Goal: Task Accomplishment & Management: Manage account settings

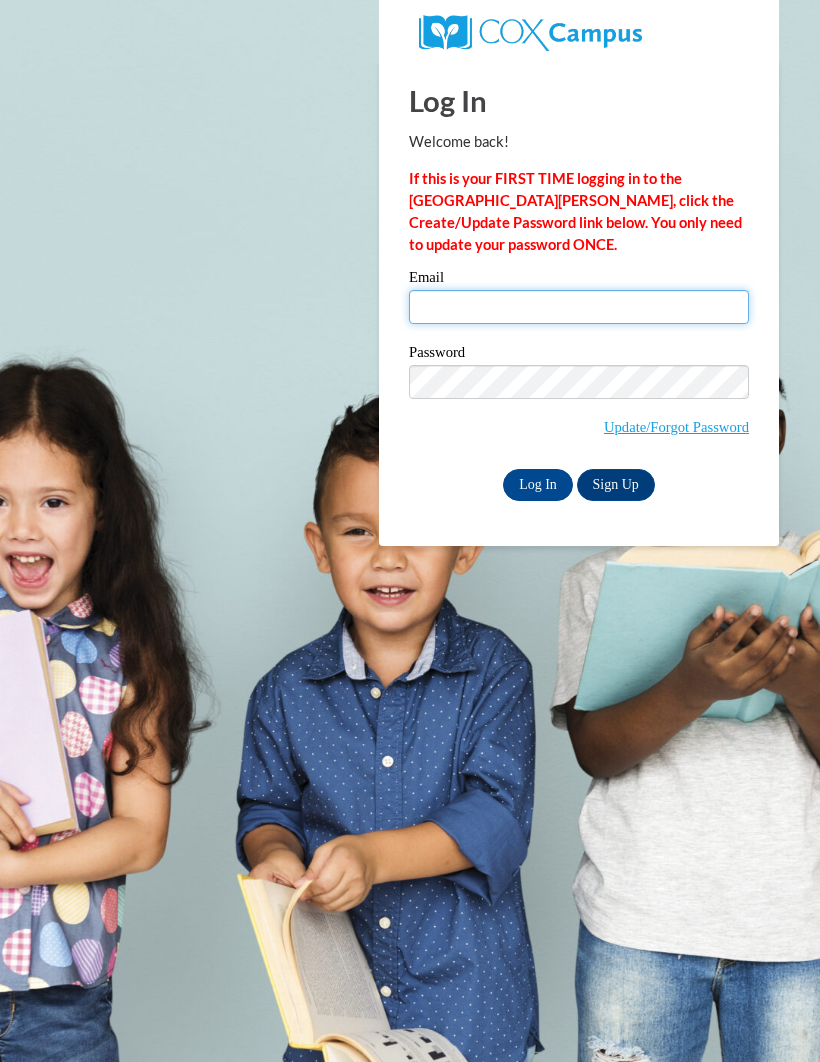
click at [569, 294] on input "Email" at bounding box center [579, 307] width 340 height 34
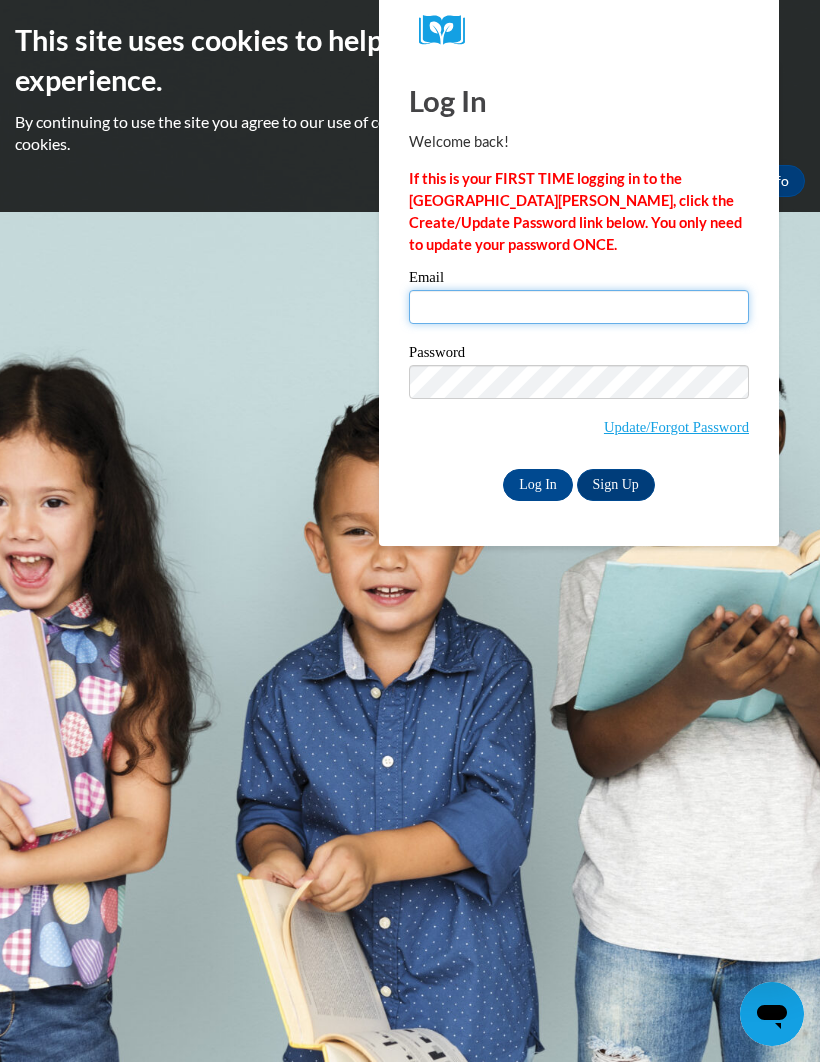
type input "[EMAIL_ADDRESS][DOMAIN_NAME]"
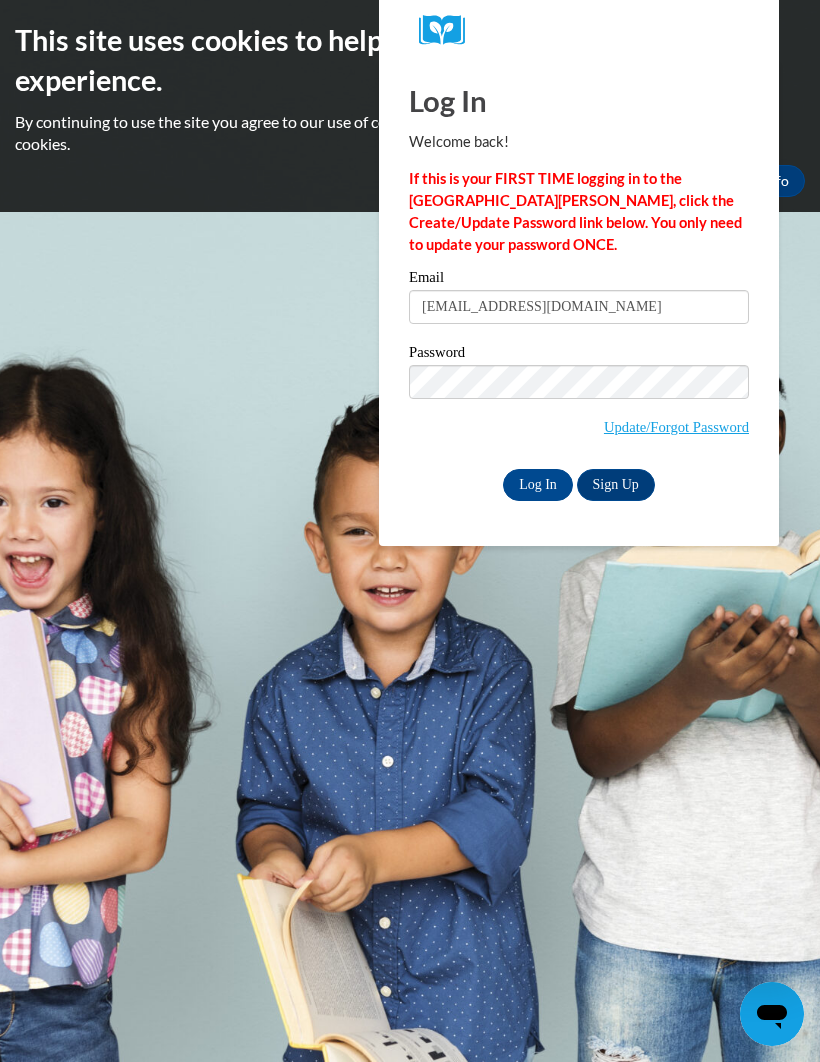
click at [538, 483] on input "Log In" at bounding box center [538, 485] width 70 height 32
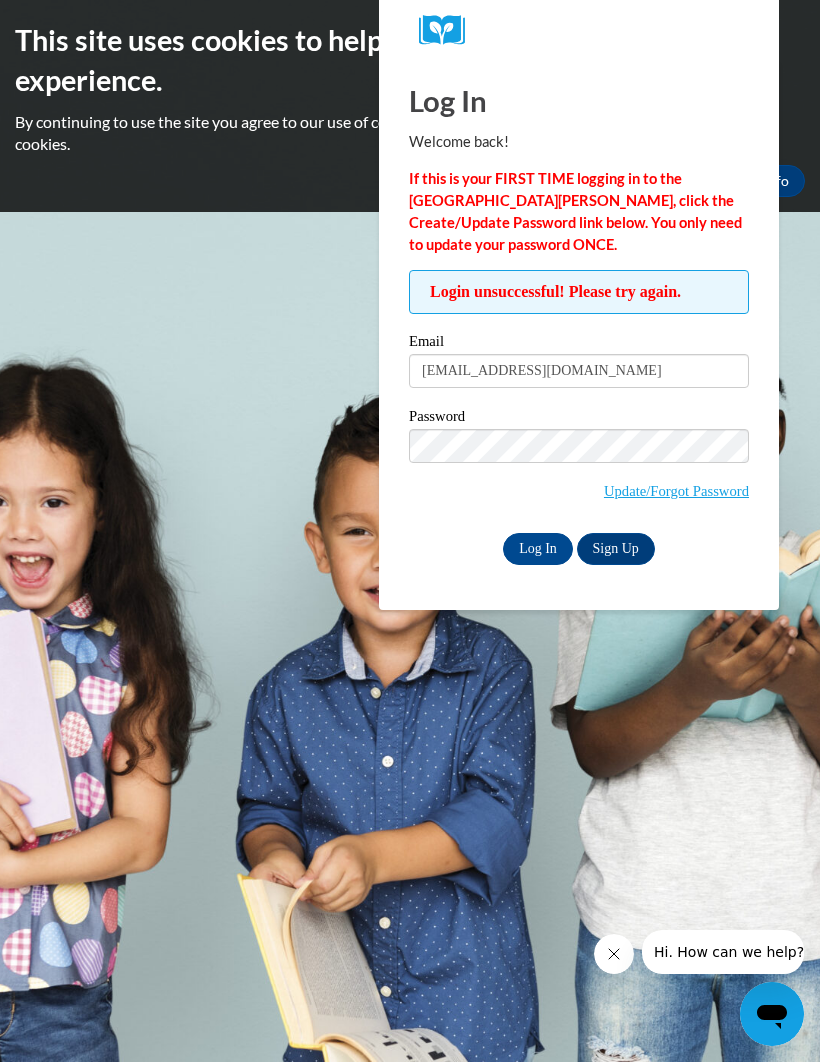
click at [545, 552] on input "Log In" at bounding box center [538, 549] width 70 height 32
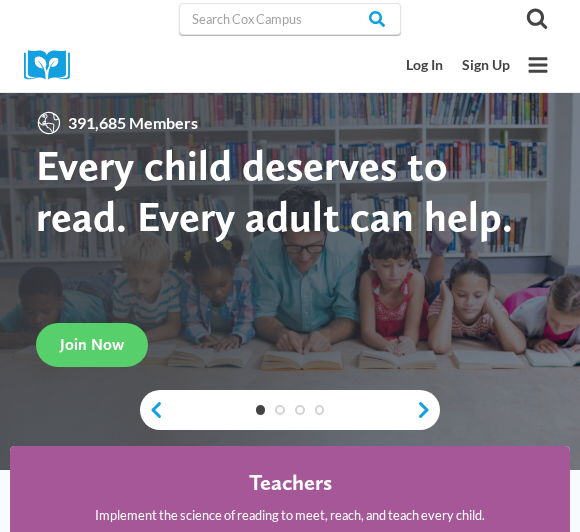
click at [426, 62] on link "Log In" at bounding box center [424, 65] width 56 height 35
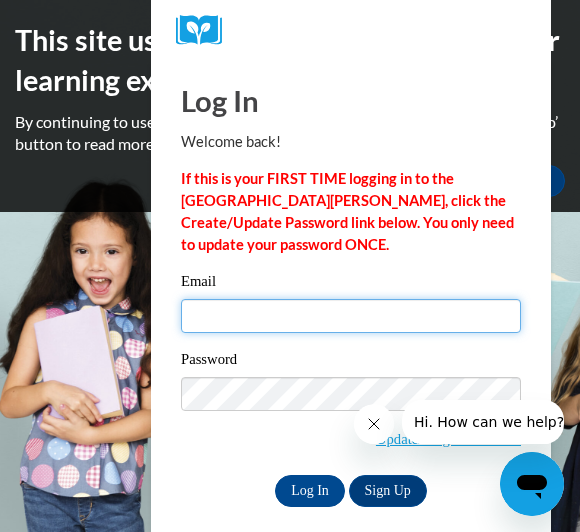
type input "tamicapowell01@gmail.com"
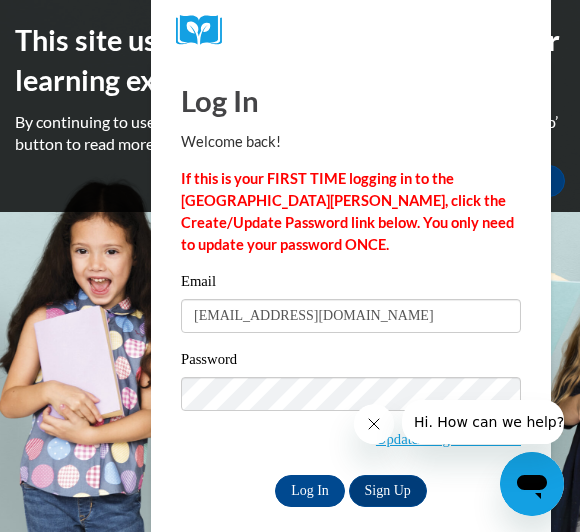
click at [310, 489] on input "Log In" at bounding box center [310, 491] width 70 height 32
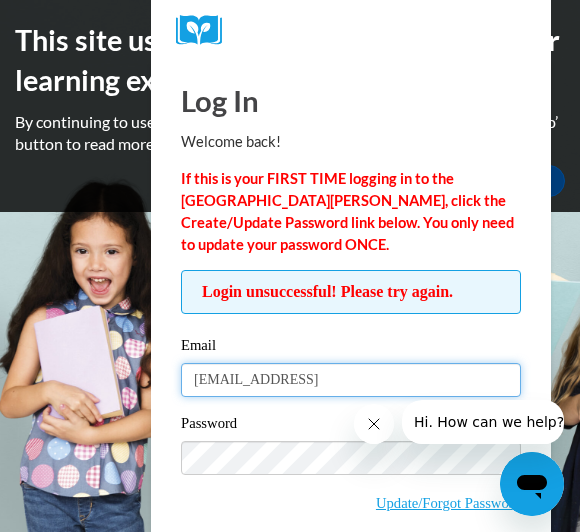
type input "[EMAIL_ADDRESS][DOMAIN_NAME]"
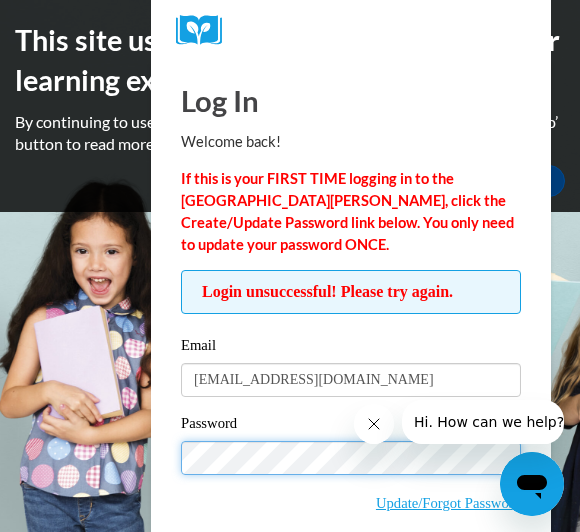
scroll to position [83, 0]
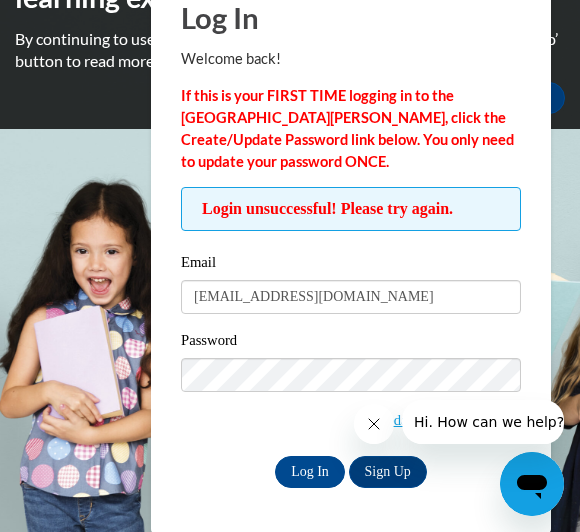
click at [316, 473] on input "Log In" at bounding box center [310, 472] width 70 height 32
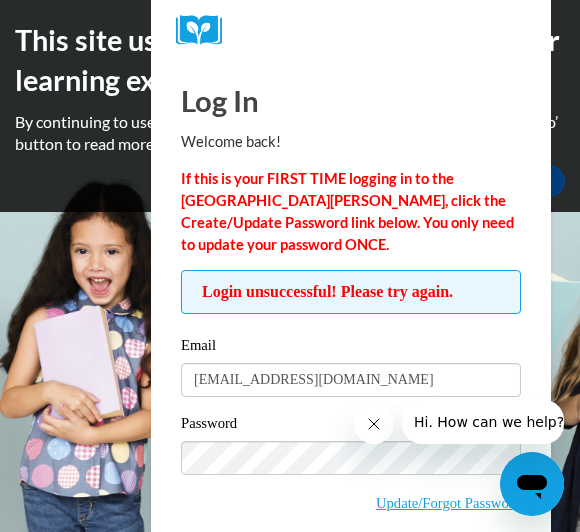
click at [465, 505] on link "Update/Forgot Password" at bounding box center [448, 503] width 145 height 16
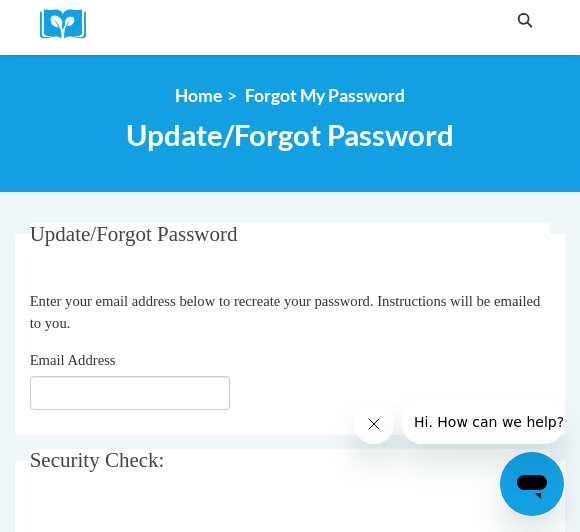
scroll to position [224, 0]
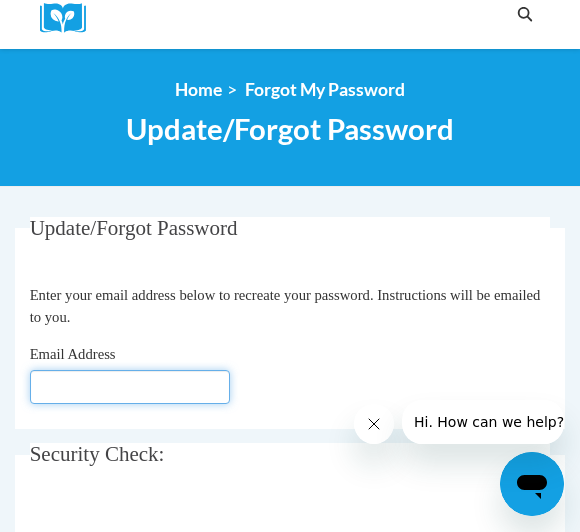
click at [186, 379] on input "Email Address" at bounding box center [130, 387] width 200 height 34
type input "[EMAIL_ADDRESS][DOMAIN_NAME]"
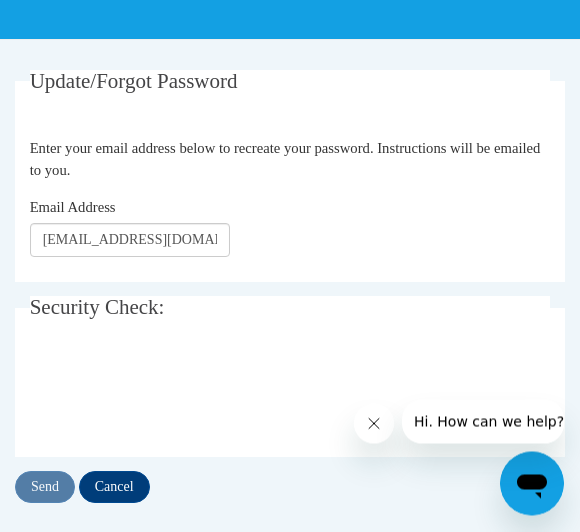
scroll to position [371, 0]
click at [50, 486] on input "Send" at bounding box center [45, 487] width 60 height 32
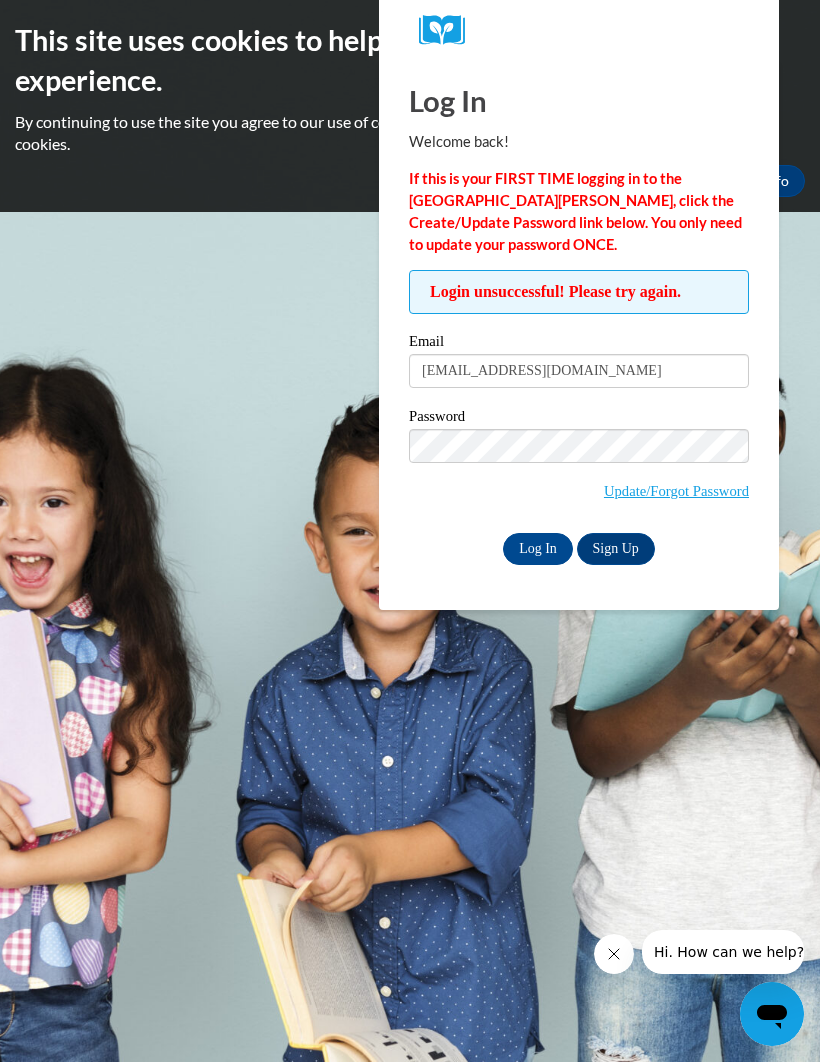
click at [643, 546] on link "Sign Up" at bounding box center [616, 549] width 78 height 32
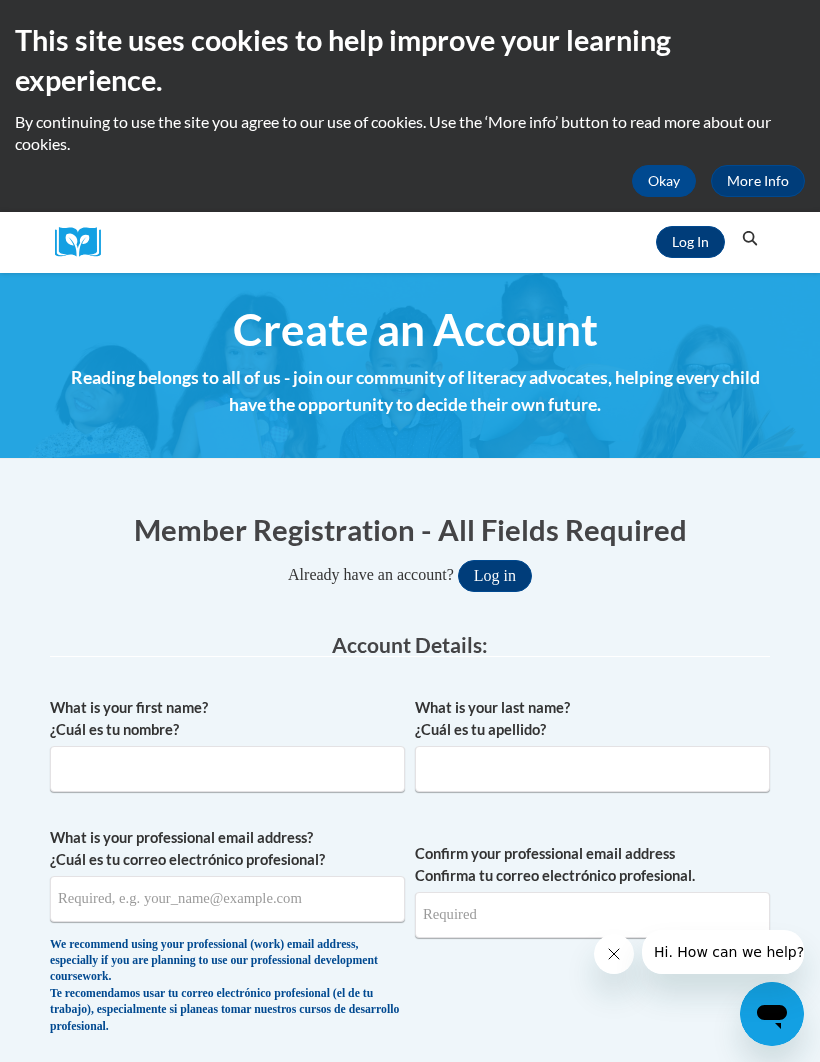
click at [500, 552] on div "Member Registration - All Fields Required Already have an account? Log in" at bounding box center [410, 550] width 720 height 83
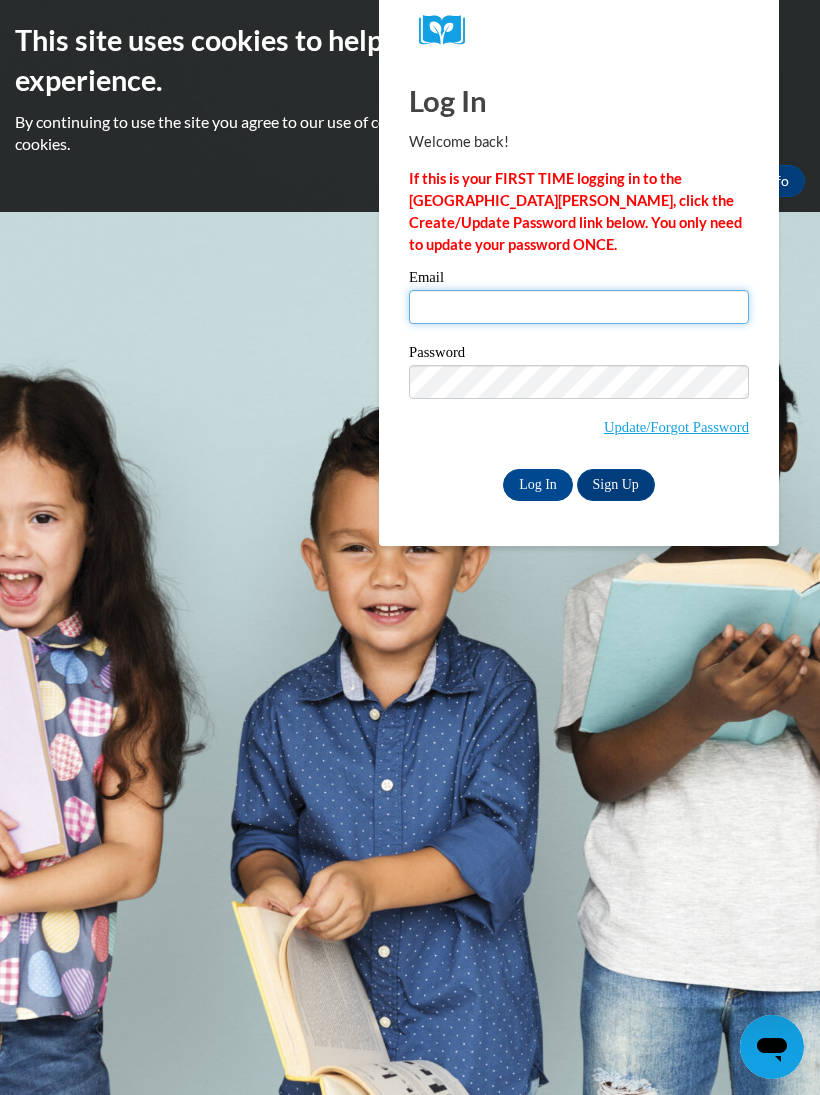
type input "[EMAIL_ADDRESS][DOMAIN_NAME]"
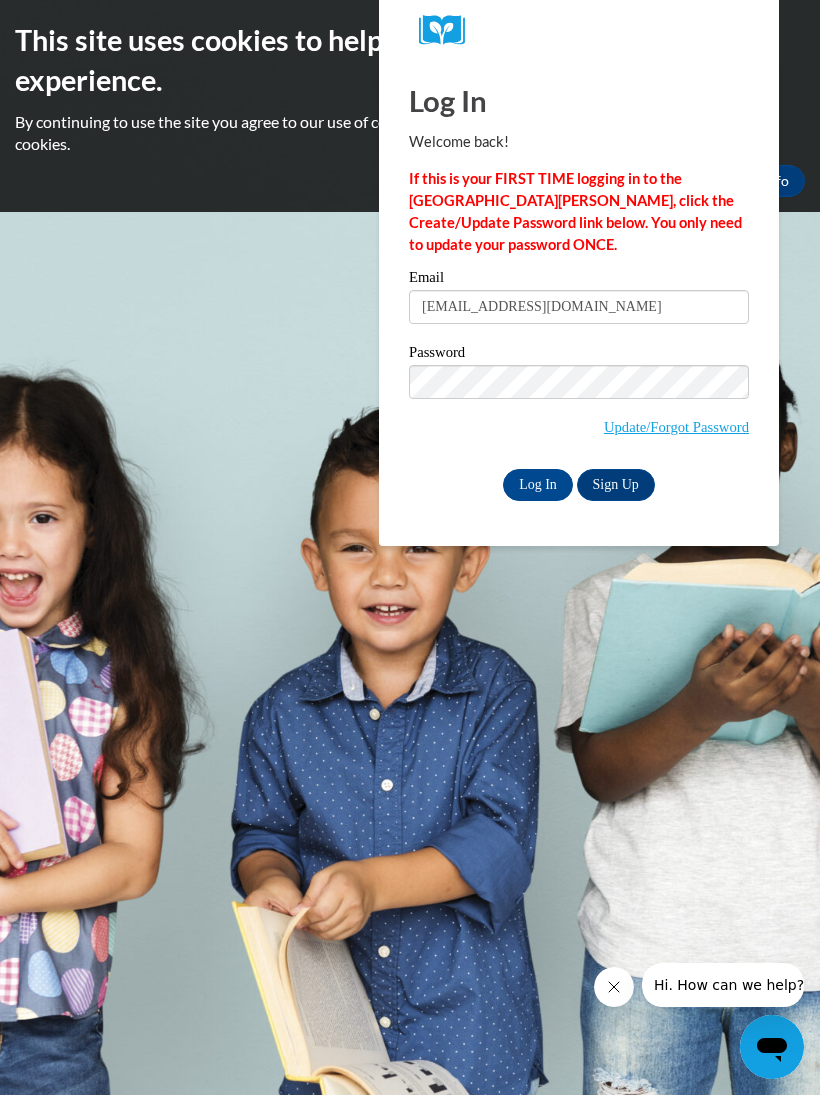
click at [541, 478] on input "Log In" at bounding box center [538, 485] width 70 height 32
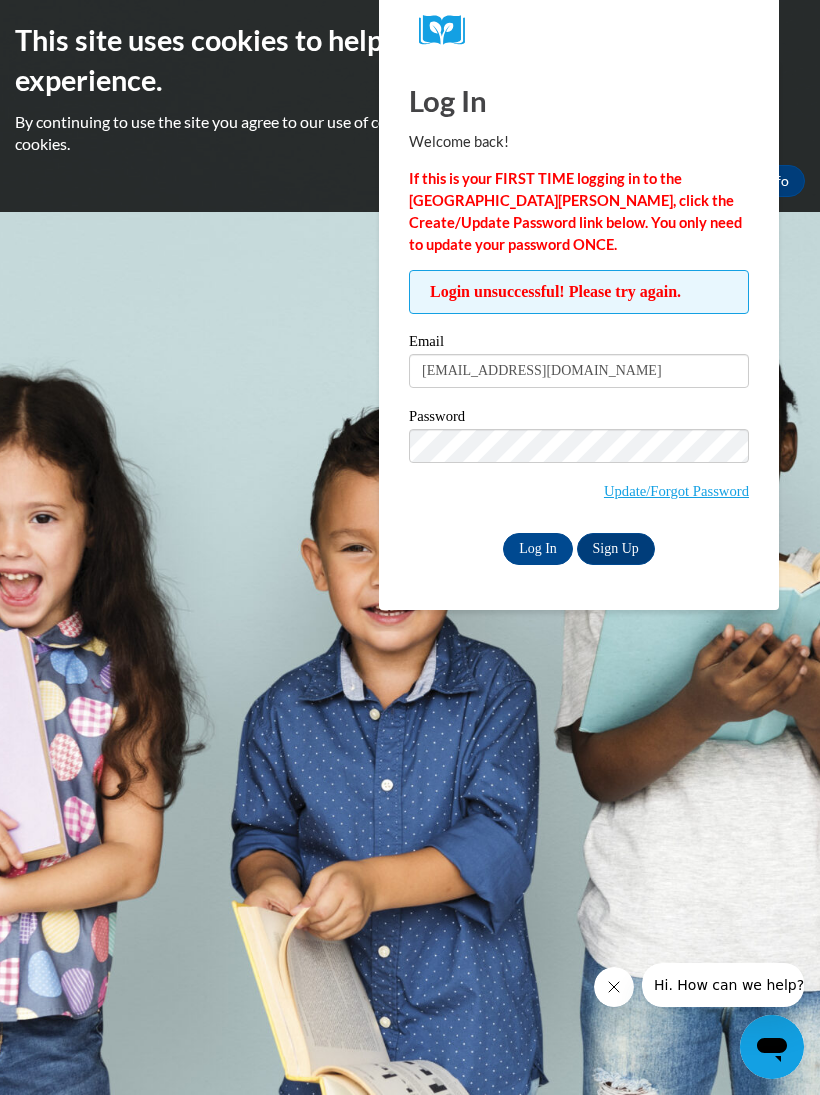
click at [671, 483] on link "Update/Forgot Password" at bounding box center [676, 491] width 145 height 16
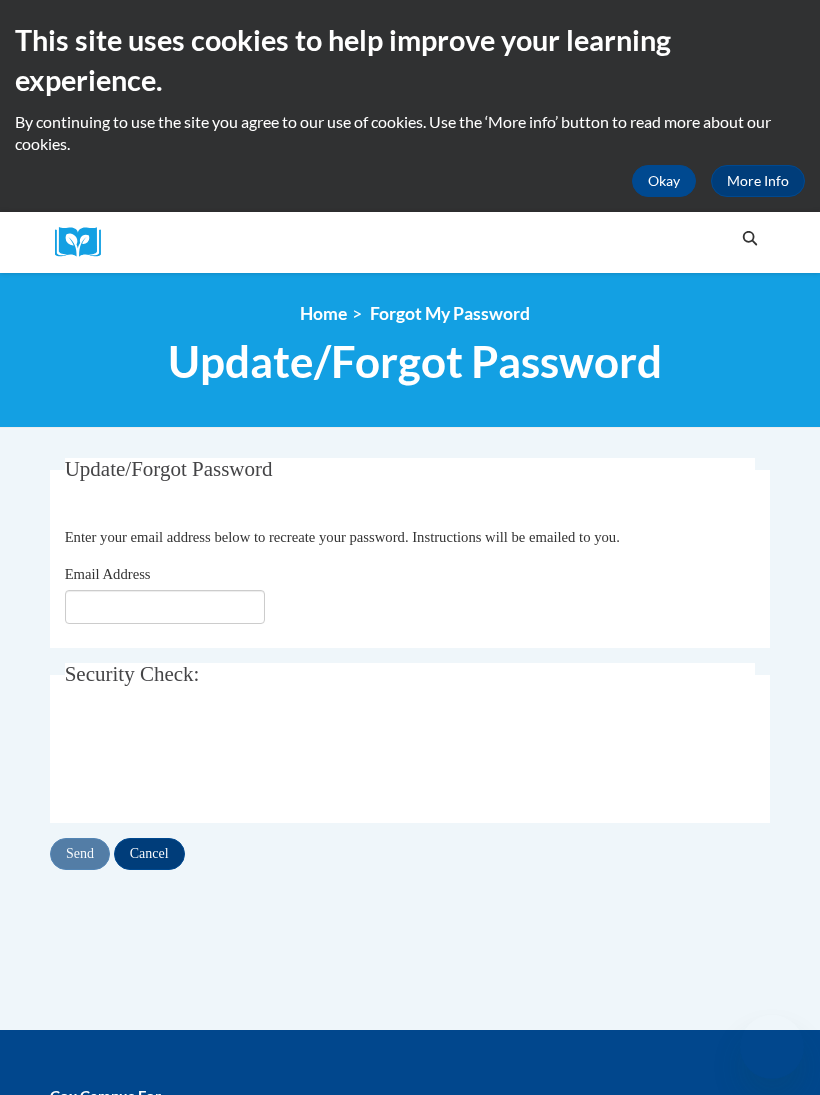
click at [249, 603] on input "Email Address" at bounding box center [165, 607] width 200 height 34
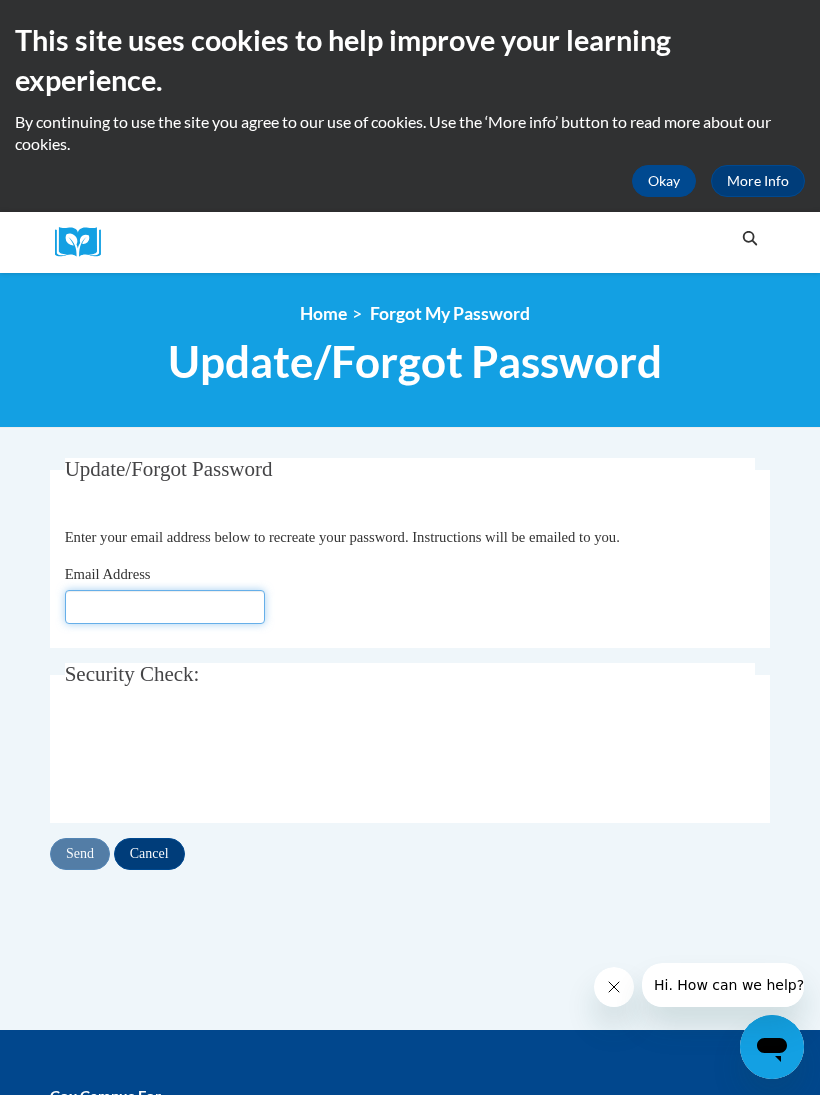
type input "[EMAIL_ADDRESS][DOMAIN_NAME]"
click at [83, 852] on input "Send" at bounding box center [80, 854] width 60 height 32
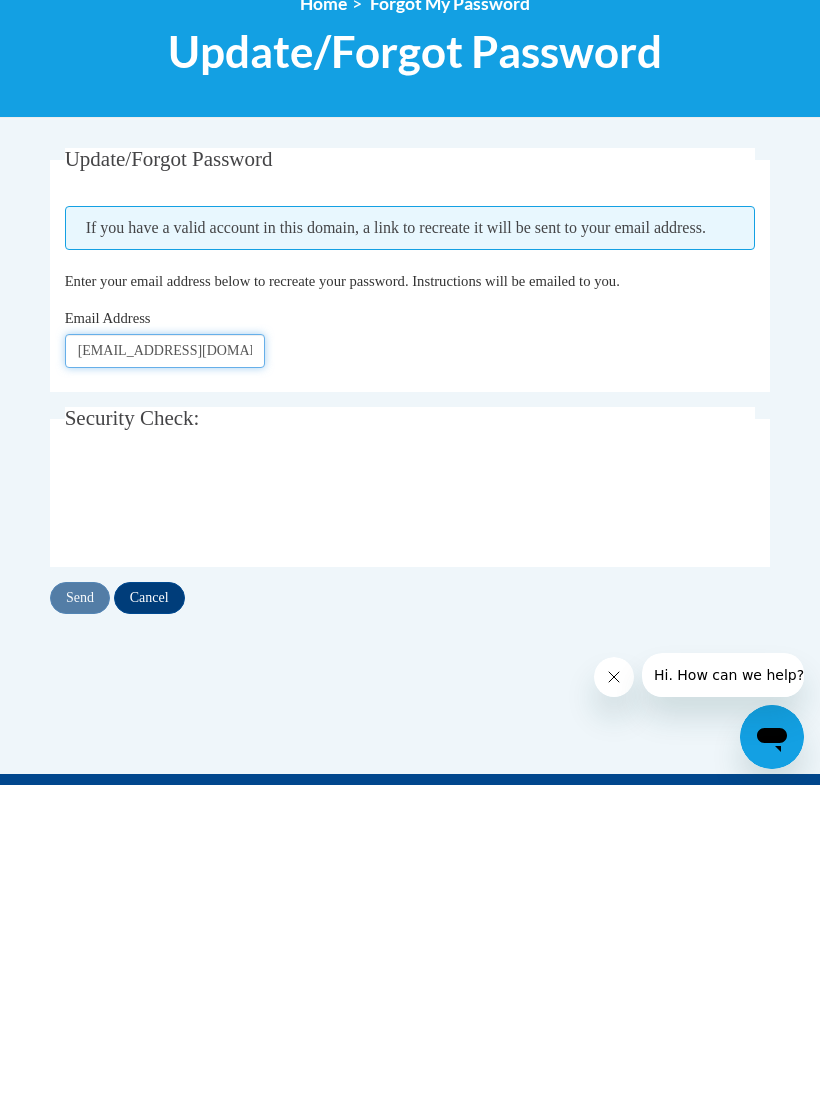
scroll to position [310, 0]
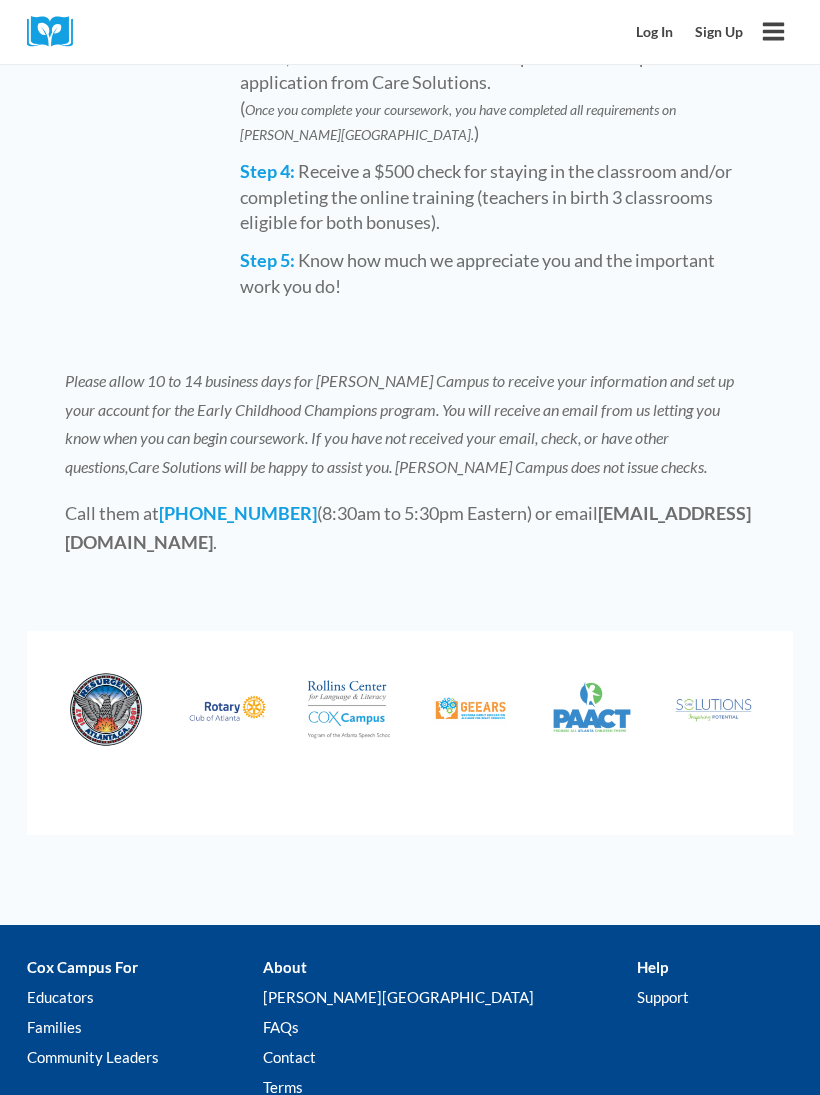
scroll to position [3085, 0]
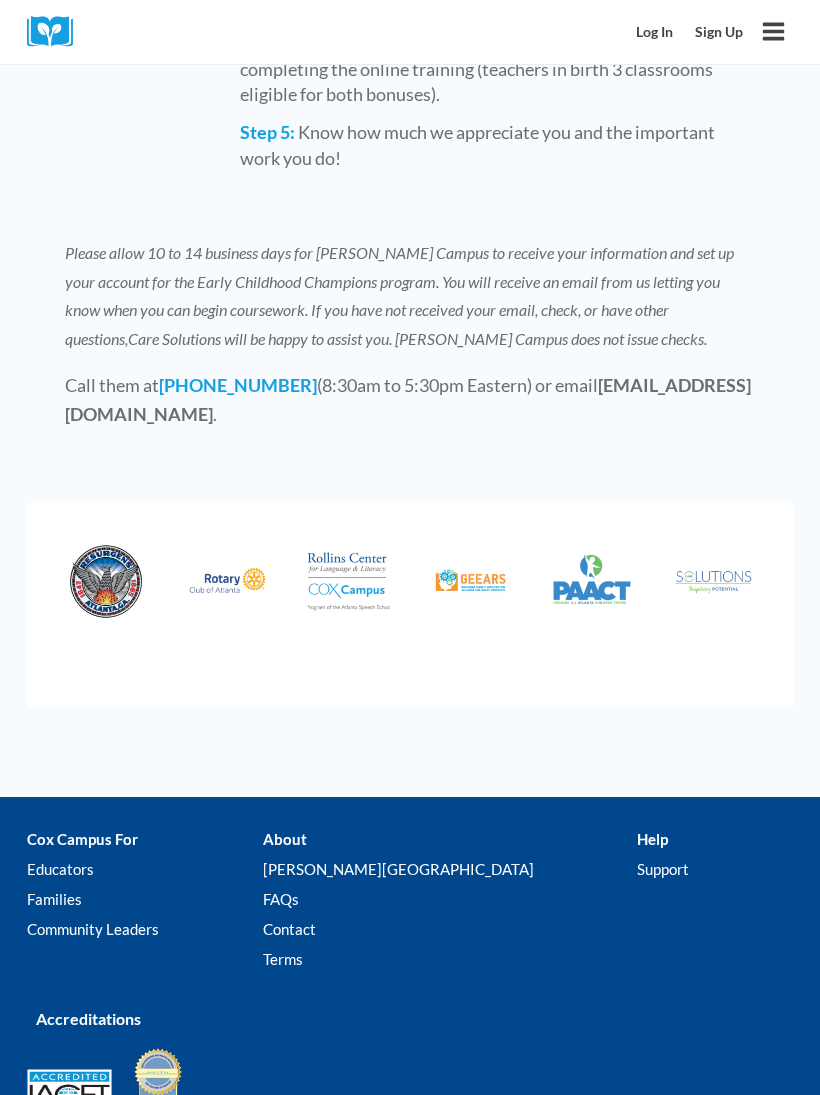
scroll to position [3170, 0]
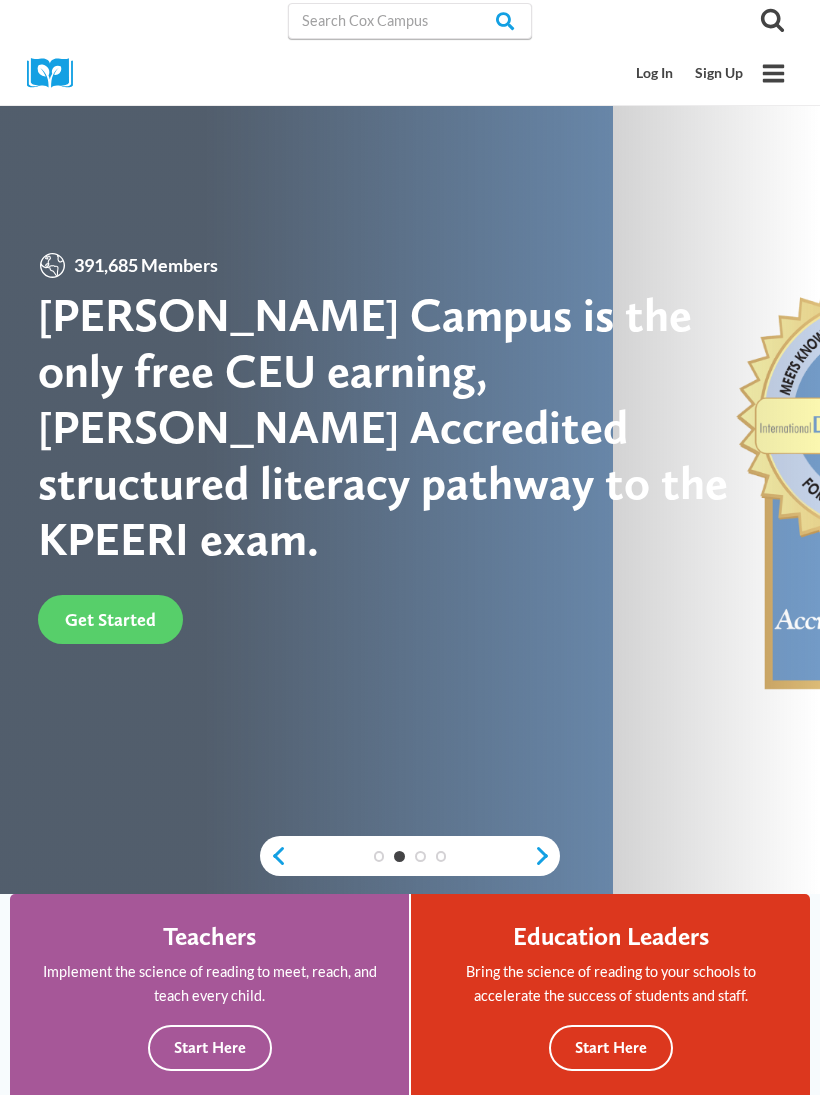
click at [657, 79] on link "Log In" at bounding box center [655, 73] width 59 height 37
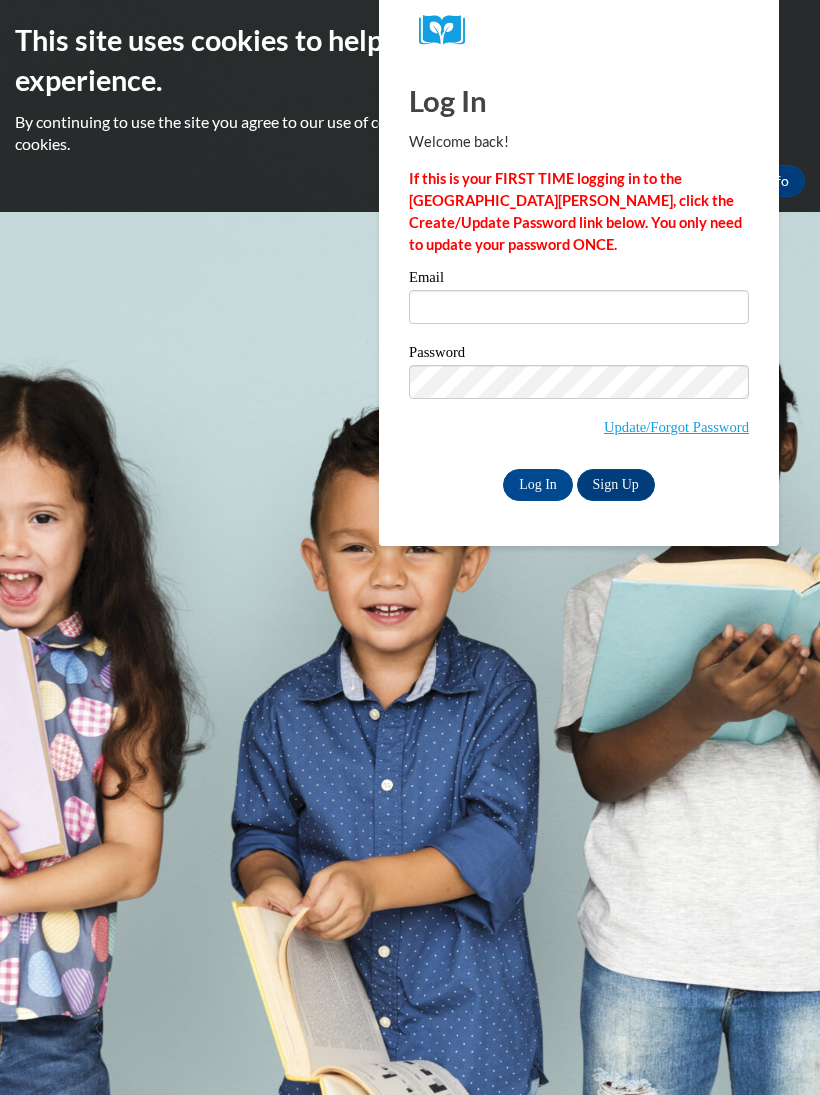
click at [725, 320] on input "Email" at bounding box center [579, 307] width 340 height 34
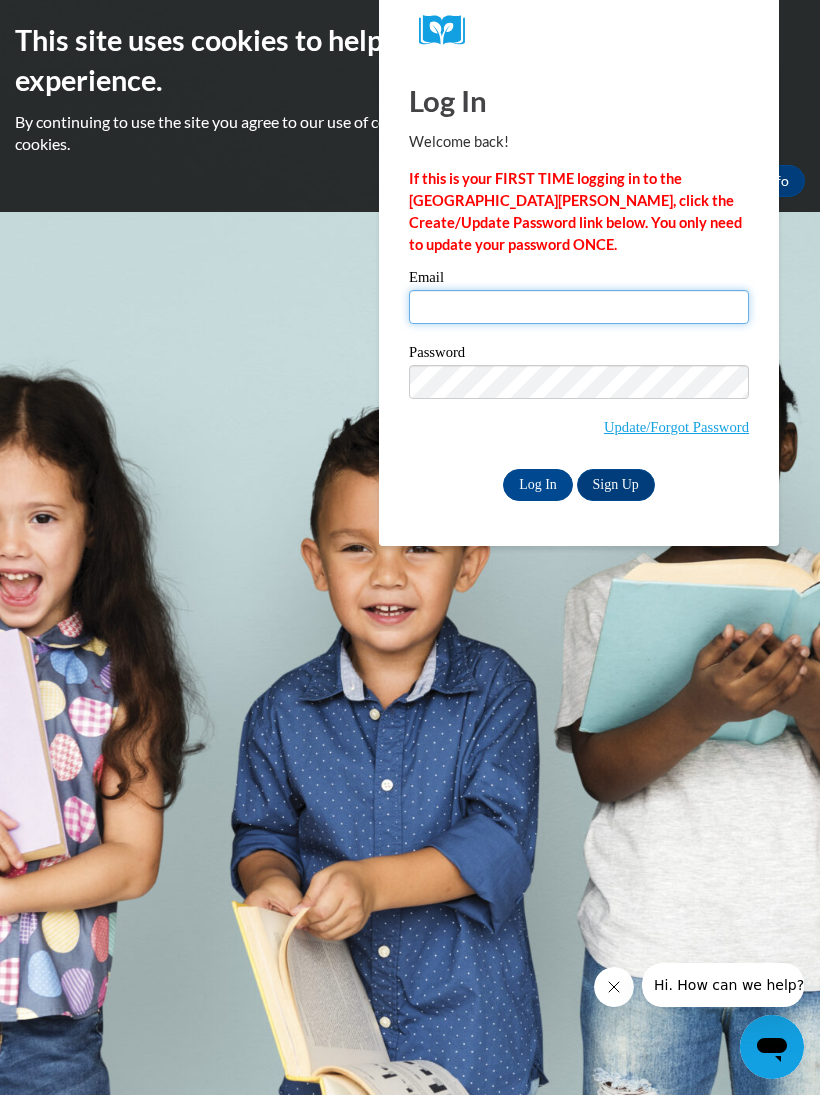
type input "[EMAIL_ADDRESS][DOMAIN_NAME]"
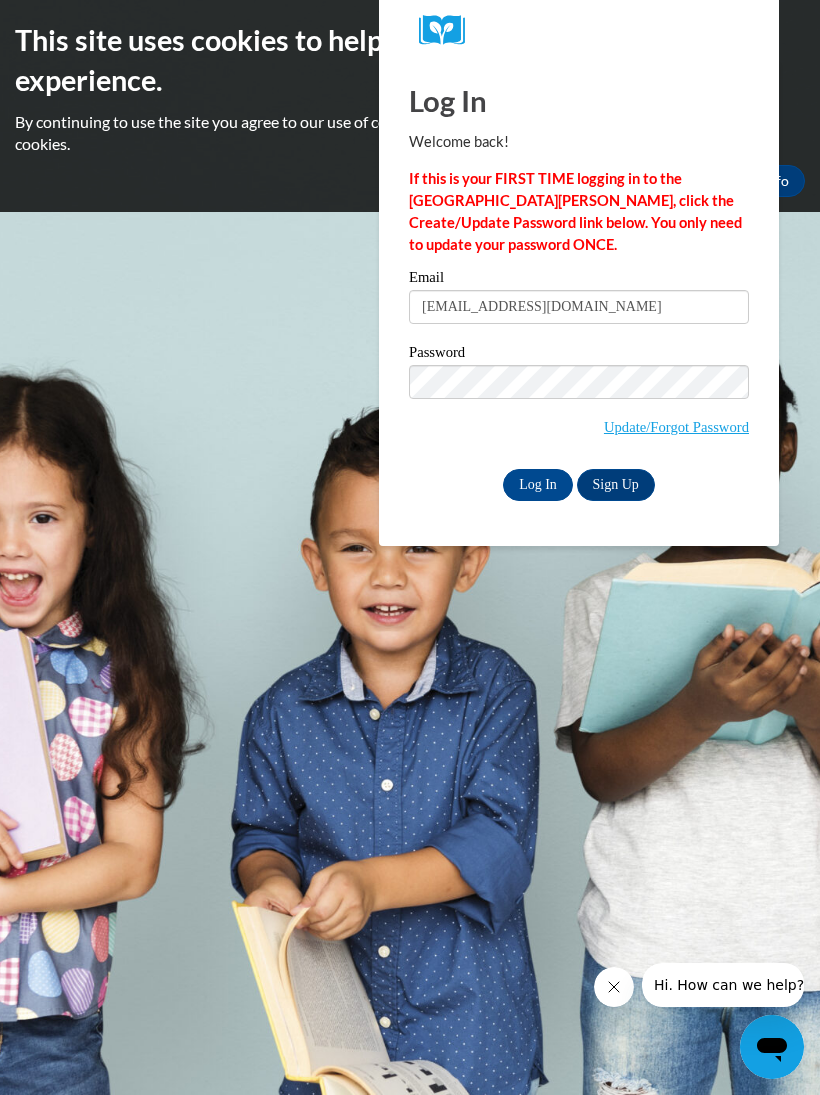
click at [538, 483] on input "Log In" at bounding box center [538, 485] width 70 height 32
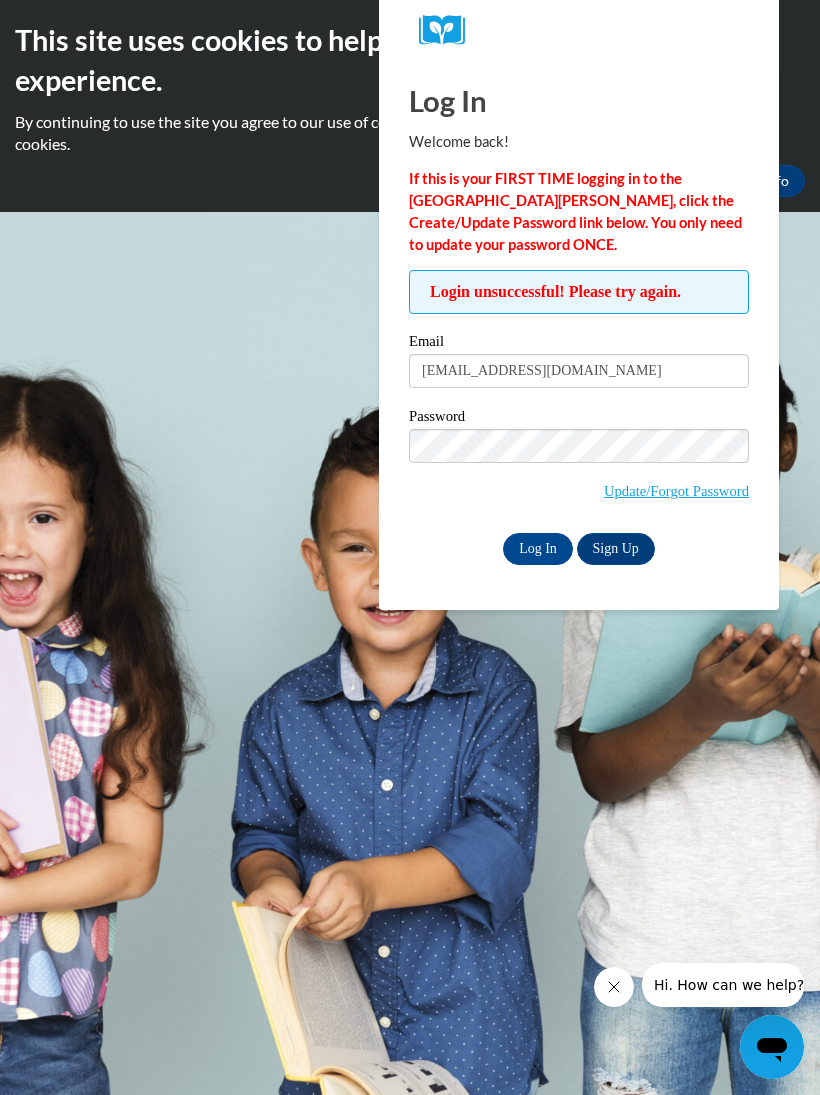
click at [743, 498] on link "Update/Forgot Password" at bounding box center [676, 491] width 145 height 16
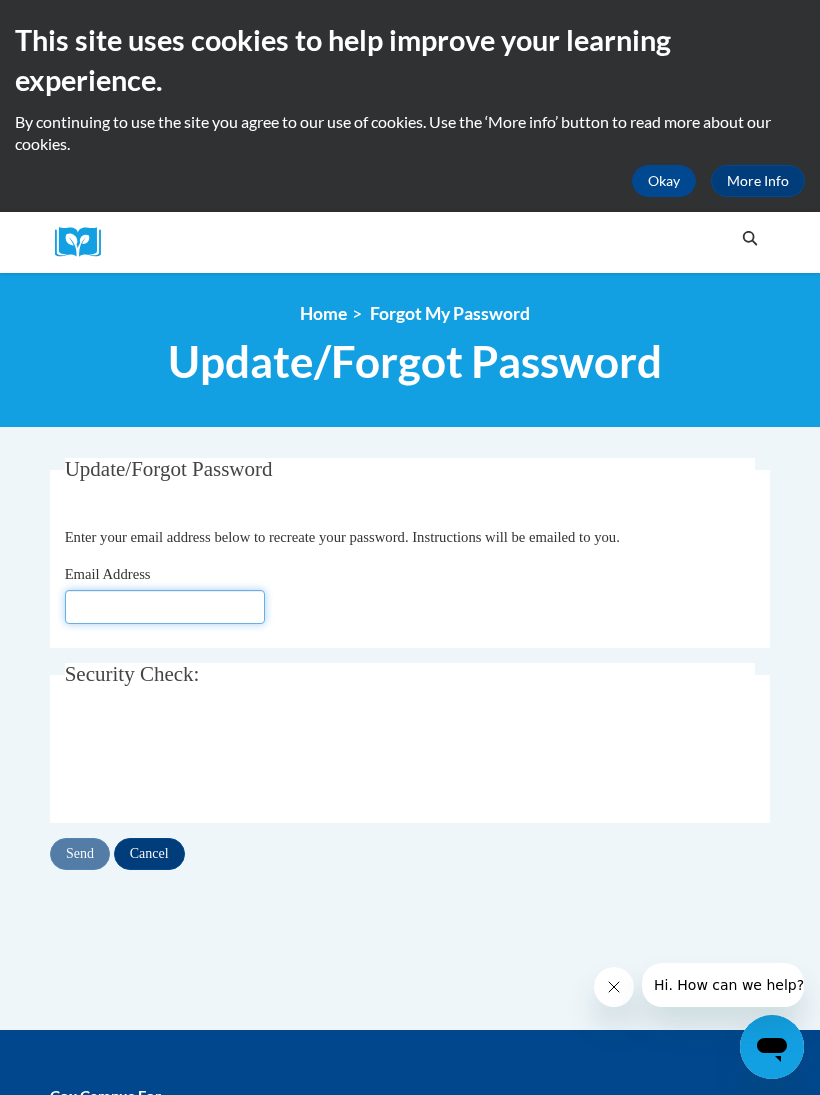
type input "[EMAIL_ADDRESS][DOMAIN_NAME]"
click at [88, 857] on input "Send" at bounding box center [80, 854] width 60 height 32
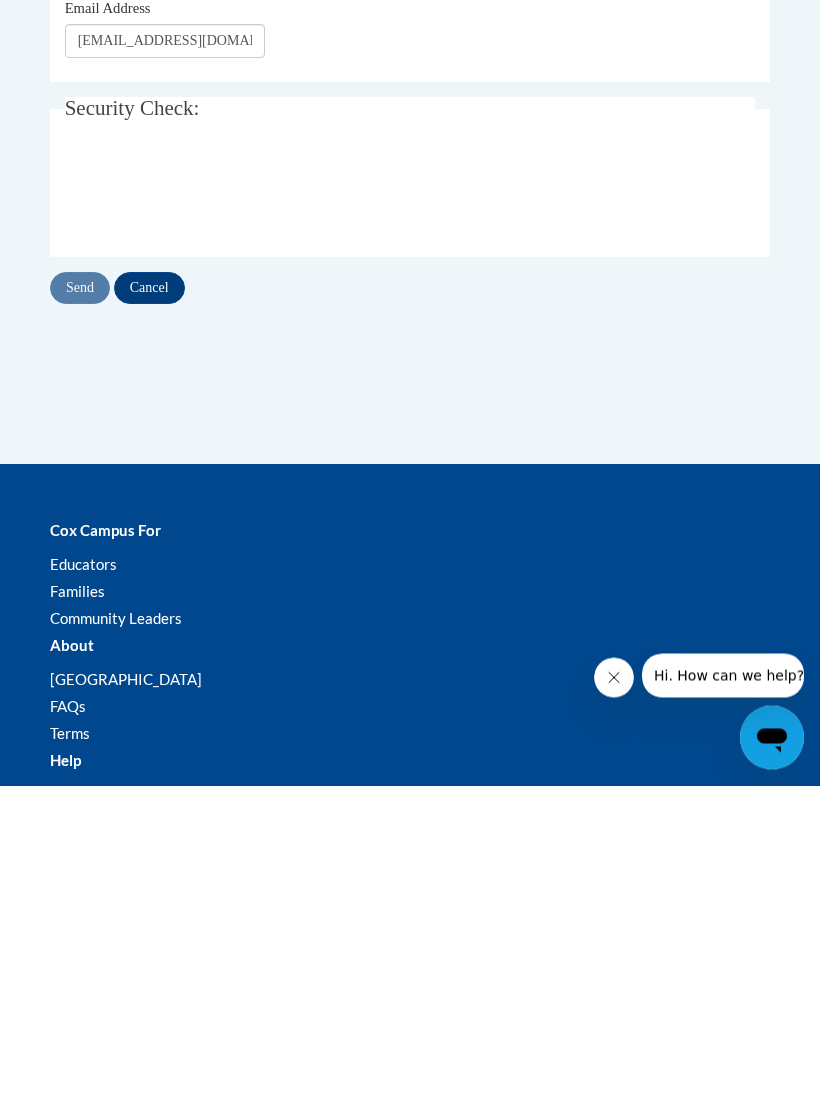
scroll to position [310, 0]
